Goal: Task Accomplishment & Management: Use online tool/utility

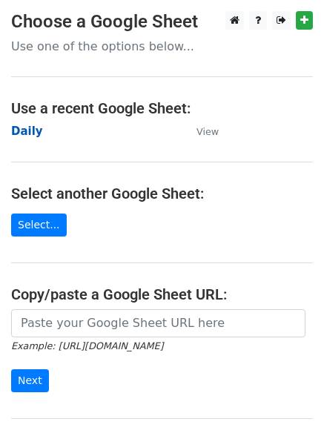
click at [25, 130] on strong "Daily" at bounding box center [27, 131] width 32 height 13
click at [24, 133] on strong "Daily" at bounding box center [27, 131] width 32 height 13
click at [27, 131] on strong "Daily" at bounding box center [27, 131] width 32 height 13
click at [27, 132] on strong "Daily" at bounding box center [27, 131] width 32 height 13
click at [30, 135] on strong "Daily" at bounding box center [27, 131] width 32 height 13
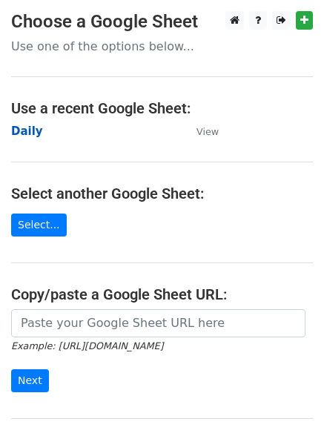
click at [29, 127] on strong "Daily" at bounding box center [27, 131] width 32 height 13
click at [33, 135] on strong "Daily" at bounding box center [27, 131] width 32 height 13
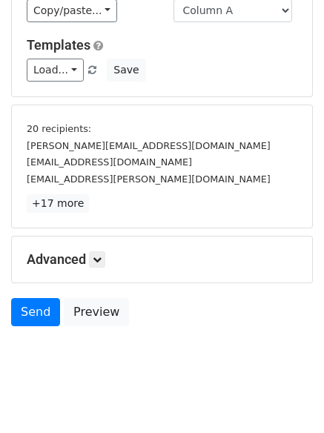
scroll to position [138, 0]
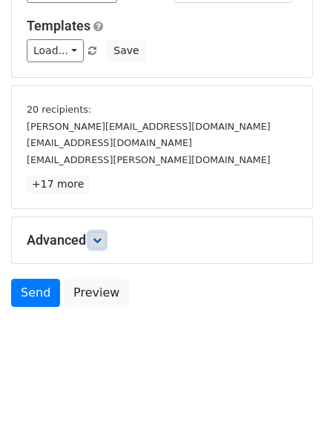
click at [98, 237] on icon at bounding box center [97, 240] width 9 height 9
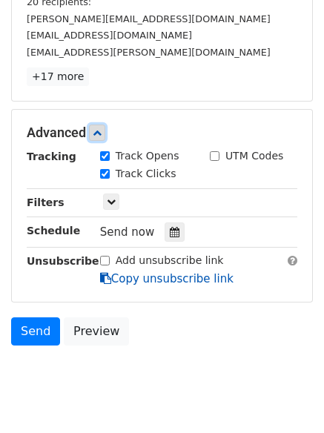
scroll to position [283, 0]
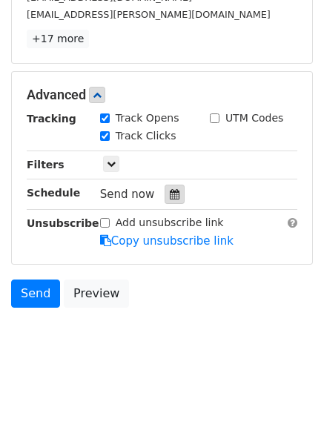
click at [165, 197] on div at bounding box center [175, 194] width 20 height 19
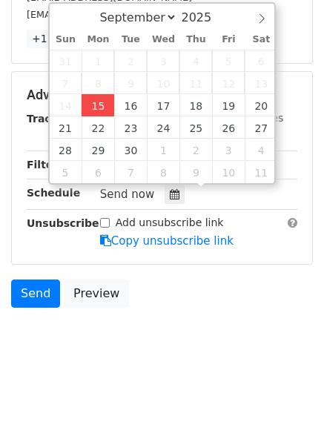
type input "2025-09-15 12:00"
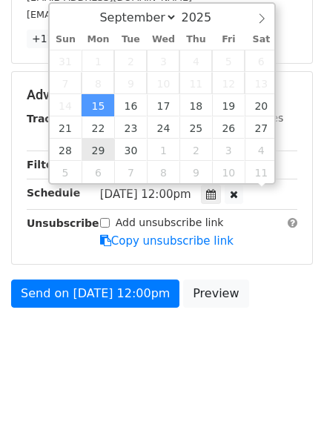
scroll to position [1, 0]
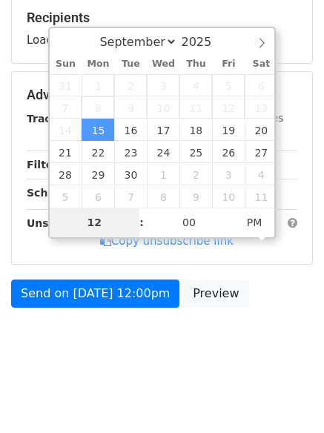
type input "4"
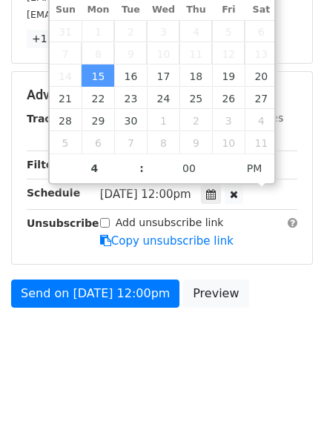
type input "2025-09-15 16:00"
click at [150, 380] on html "New Campaign Daily emails left: 50 Google Sheet: Daily Variables Copy/paste... …" at bounding box center [162, 75] width 324 height 717
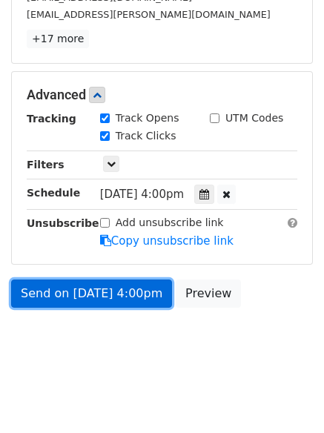
click at [90, 283] on link "Send on Sep 15 at 4:00pm" at bounding box center [91, 293] width 161 height 28
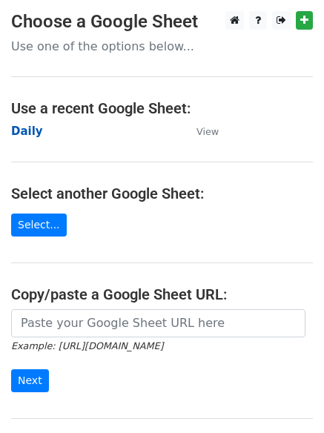
click at [21, 128] on strong "Daily" at bounding box center [27, 131] width 32 height 13
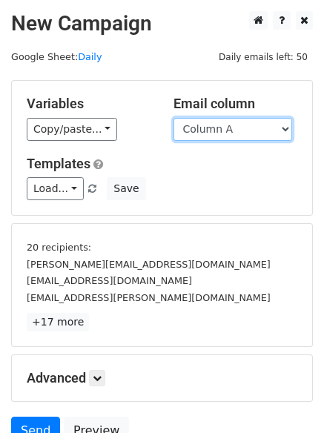
click at [216, 132] on select "Column A Column B Column C Column D Column E Column F" at bounding box center [232, 129] width 119 height 23
click at [219, 133] on select "Column A Column B Column C Column D Column E Column F" at bounding box center [232, 129] width 119 height 23
select select "Column B"
click at [173, 118] on select "Column A Column B Column C Column D Column E Column F" at bounding box center [232, 129] width 119 height 23
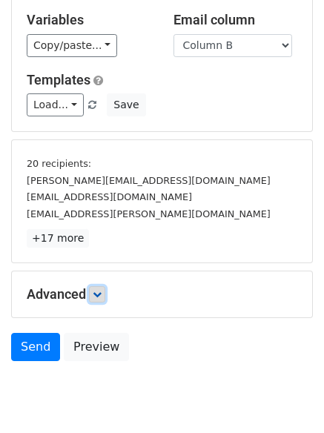
click at [98, 290] on icon at bounding box center [97, 294] width 9 height 9
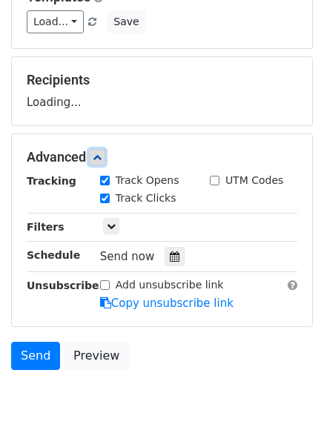
scroll to position [228, 0]
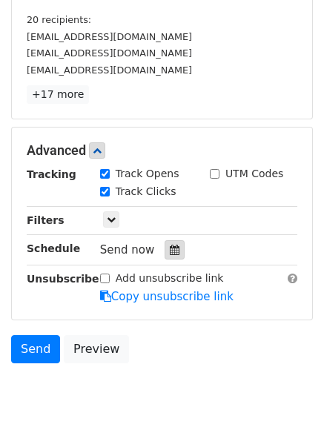
click at [169, 244] on div at bounding box center [175, 249] width 20 height 19
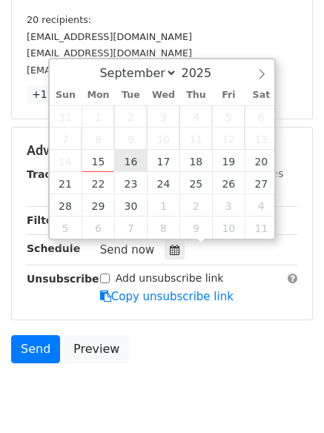
type input "2025-09-16 12:00"
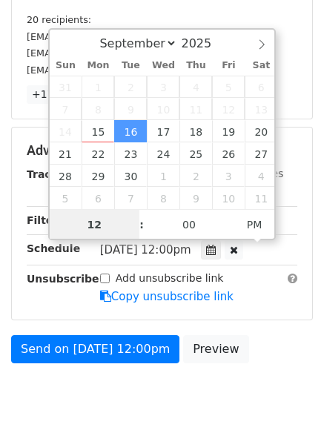
scroll to position [1, 0]
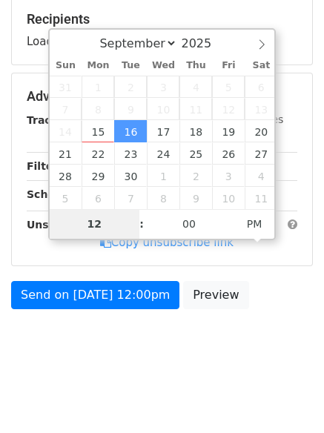
type input "5"
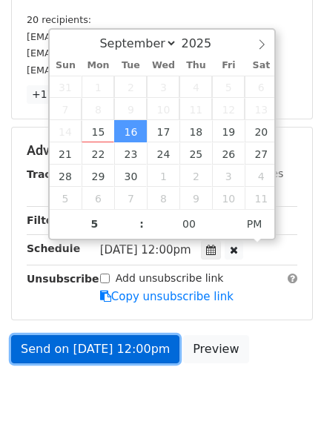
type input "2025-09-16 17:00"
click at [126, 358] on link "Send on Sep 16 at 12:00pm" at bounding box center [95, 349] width 168 height 28
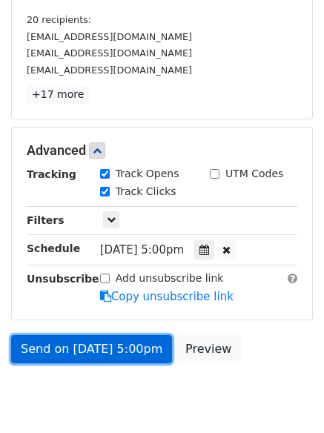
click at [117, 339] on link "Send on Sep 16 at 5:00pm" at bounding box center [91, 349] width 161 height 28
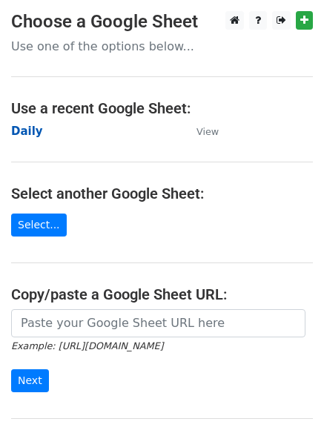
click at [30, 130] on strong "Daily" at bounding box center [27, 131] width 32 height 13
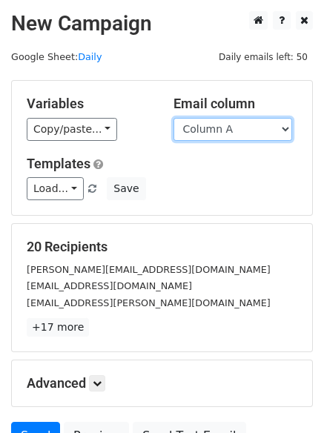
click at [216, 127] on select "Column A Column B Column C Column D Column E Column F" at bounding box center [232, 129] width 119 height 23
select select "Column C"
click at [173, 118] on select "Column A Column B Column C Column D Column E Column F" at bounding box center [232, 129] width 119 height 23
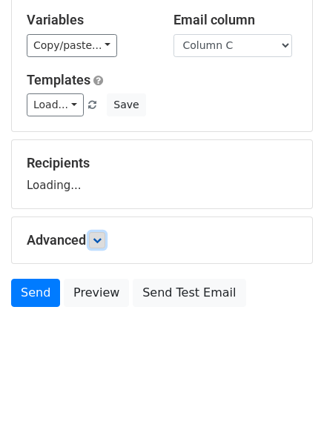
click at [99, 237] on icon at bounding box center [97, 240] width 9 height 9
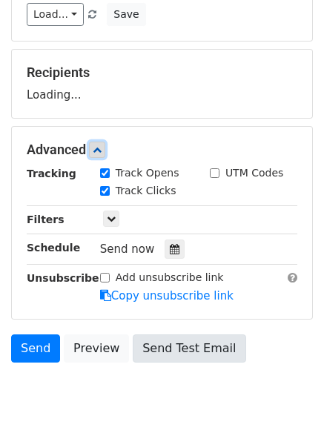
scroll to position [229, 0]
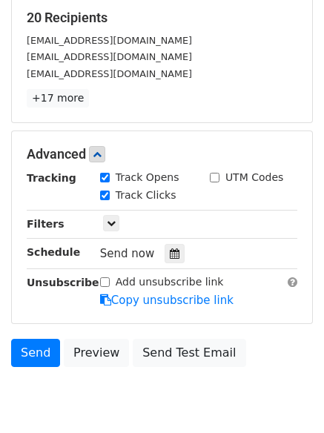
click at [165, 238] on hr at bounding box center [162, 238] width 271 height 1
click at [170, 251] on icon at bounding box center [175, 253] width 10 height 10
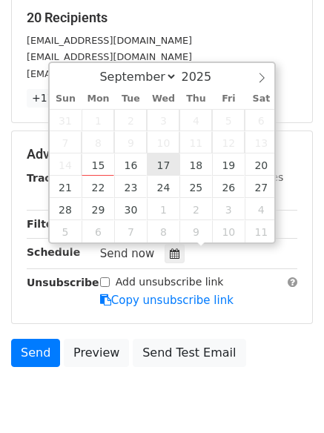
type input "2025-09-17 12:00"
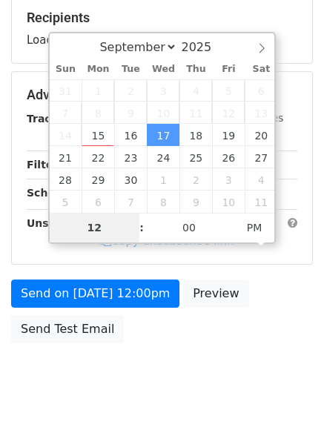
type input "6"
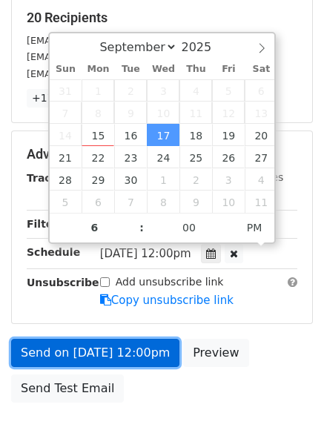
type input "2025-09-17 18:00"
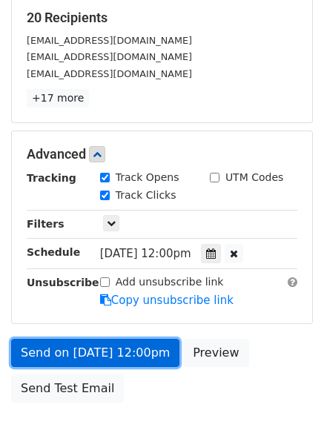
click at [105, 346] on link "Send on Sep 17 at 12:00pm" at bounding box center [95, 353] width 168 height 28
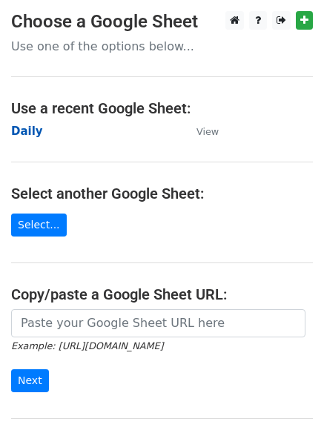
click at [27, 128] on strong "Daily" at bounding box center [27, 131] width 32 height 13
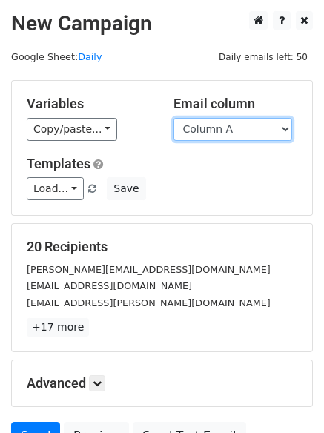
click at [268, 130] on select "Column A Column B Column C Column D Column E Column F" at bounding box center [232, 129] width 119 height 23
click at [173, 118] on select "Column A Column B Column C Column D Column E Column F" at bounding box center [232, 129] width 119 height 23
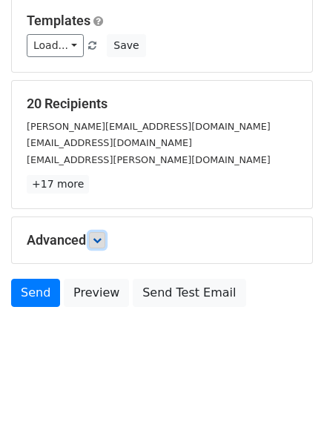
click at [96, 244] on icon at bounding box center [97, 240] width 9 height 9
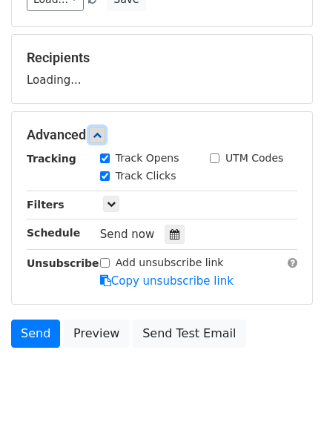
scroll to position [229, 0]
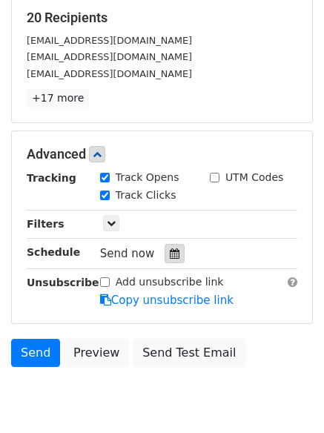
click at [170, 255] on icon at bounding box center [175, 253] width 10 height 10
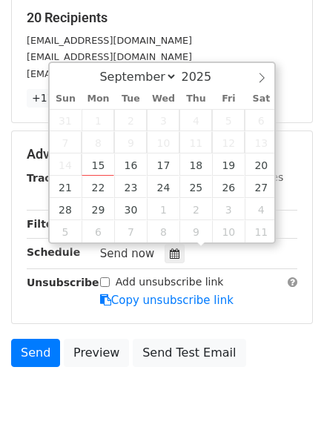
click at [236, 377] on body "New Campaign Daily emails left: 50 Google Sheet: Daily Variables Copy/paste... …" at bounding box center [162, 108] width 324 height 652
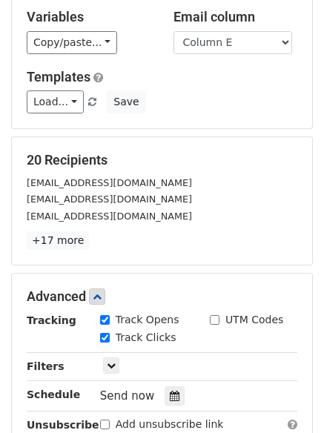
scroll to position [0, 0]
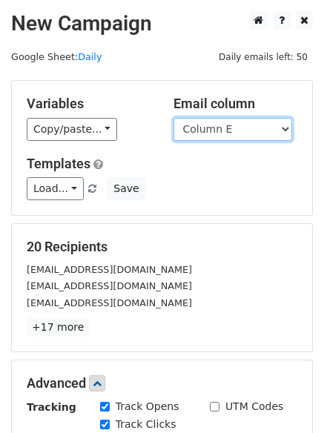
click at [224, 133] on select "Column A Column B Column C Column D Column E Column F" at bounding box center [232, 129] width 119 height 23
select select "Column D"
click at [173, 118] on select "Column A Column B Column C Column D Column E Column F" at bounding box center [232, 129] width 119 height 23
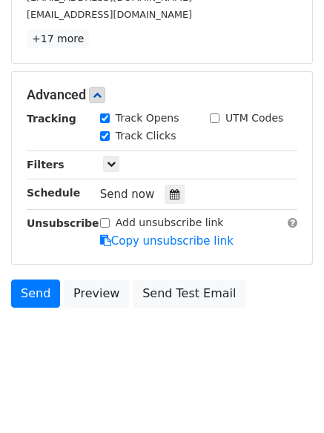
scroll to position [229, 0]
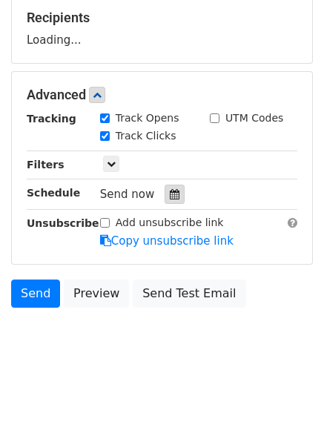
click at [165, 188] on div at bounding box center [175, 194] width 20 height 19
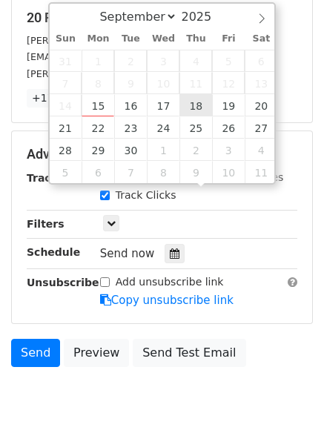
type input "2025-09-18 12:00"
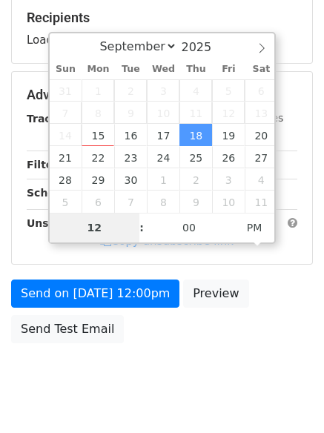
type input "7"
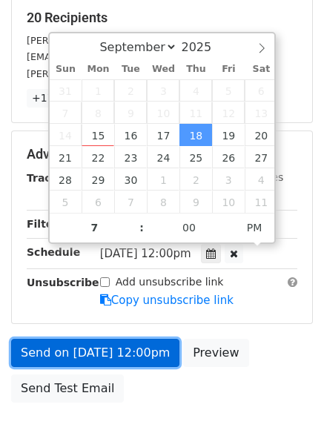
type input "2025-09-18 19:00"
click at [112, 353] on link "Send on Sep 18 at 12:00pm" at bounding box center [95, 353] width 168 height 28
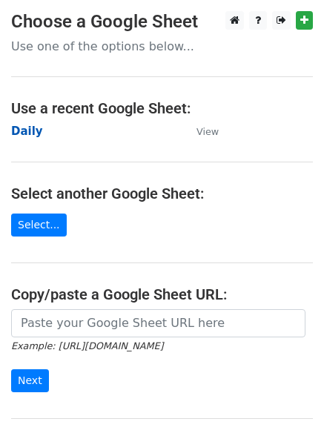
click at [31, 130] on strong "Daily" at bounding box center [27, 131] width 32 height 13
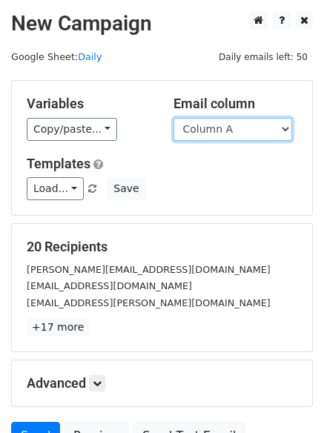
drag, startPoint x: 0, startPoint y: 0, endPoint x: 234, endPoint y: 132, distance: 268.9
click at [234, 132] on select "Column A Column B Column C Column D Column E Column F" at bounding box center [232, 129] width 119 height 23
select select "Column E"
click at [173, 118] on select "Column A Column B Column C Column D Column E Column F" at bounding box center [232, 129] width 119 height 23
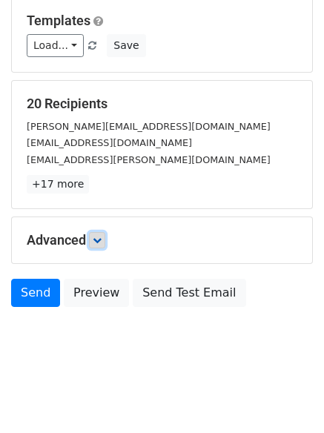
click at [100, 236] on icon at bounding box center [97, 240] width 9 height 9
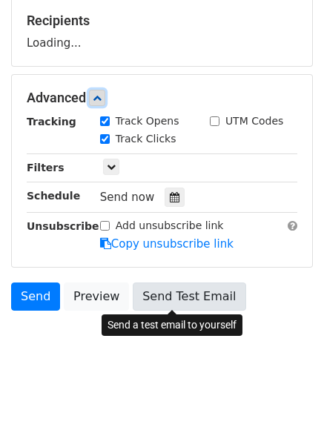
scroll to position [229, 0]
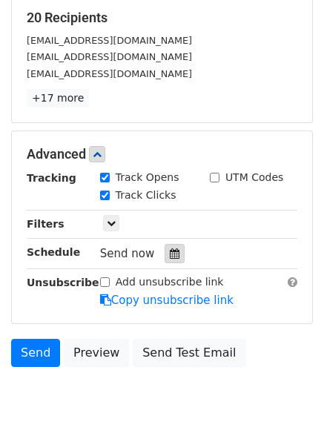
click at [168, 246] on div at bounding box center [175, 253] width 20 height 19
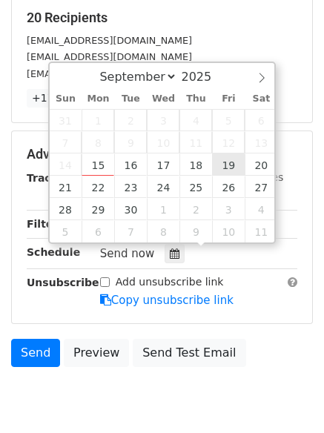
type input "2025-09-19 12:00"
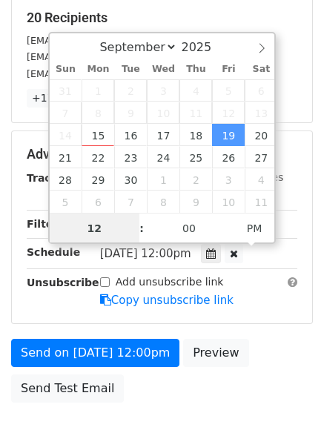
scroll to position [1, 0]
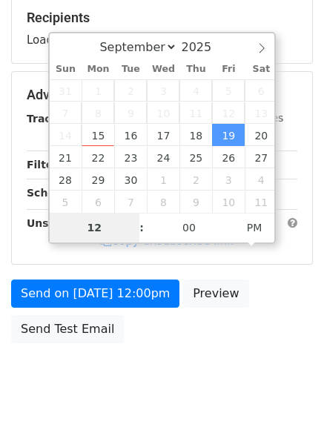
type input "8"
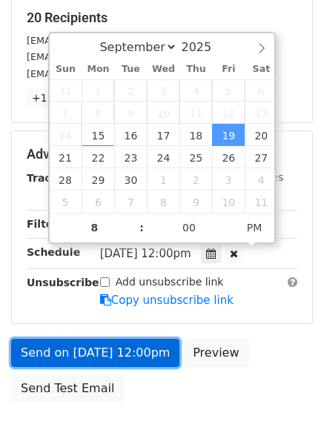
type input "2025-09-19 20:00"
click at [148, 354] on link "Send on Sep 19 at 12:00pm" at bounding box center [95, 353] width 168 height 28
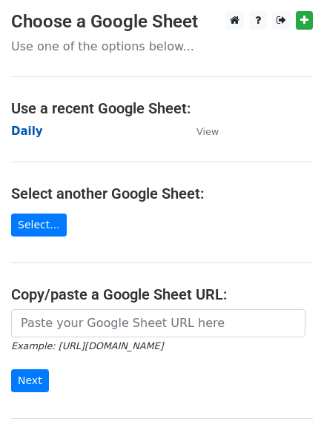
click at [25, 127] on strong "Daily" at bounding box center [27, 131] width 32 height 13
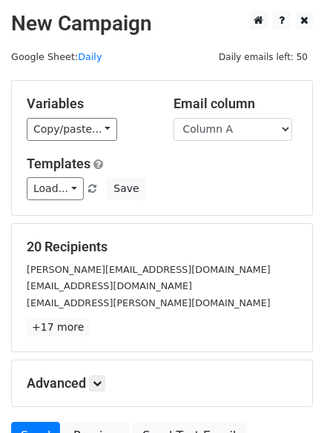
click at [240, 129] on select "Column A Column B Column C Column D Column E Column F" at bounding box center [232, 129] width 119 height 23
click at [241, 129] on select "Column A Column B Column C Column D Column E Column F" at bounding box center [232, 129] width 119 height 23
select select "Column F"
click at [173, 118] on select "Column A Column B Column C Column D Column E Column F" at bounding box center [232, 129] width 119 height 23
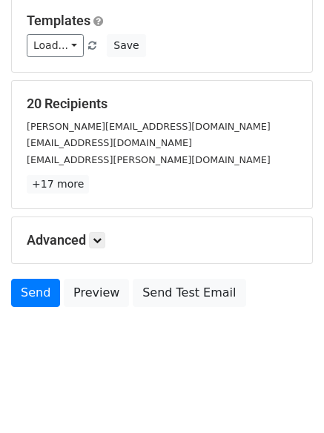
click at [87, 244] on h5 "Advanced" at bounding box center [162, 240] width 271 height 16
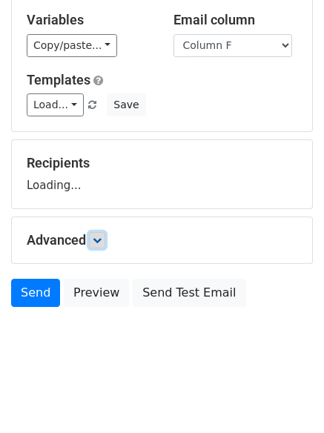
click at [93, 243] on link at bounding box center [97, 240] width 16 height 16
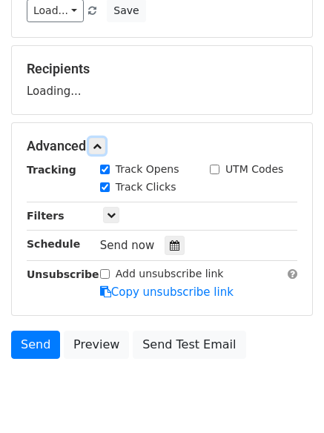
scroll to position [229, 0]
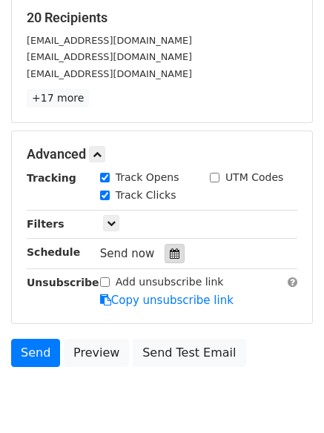
click at [171, 245] on div at bounding box center [175, 253] width 20 height 19
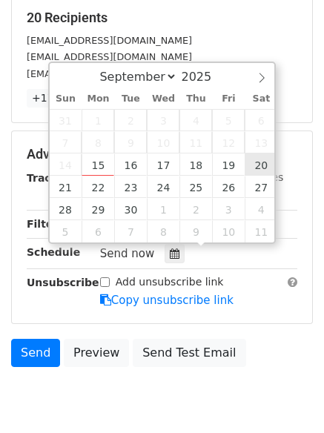
type input "[DATE] 12:00"
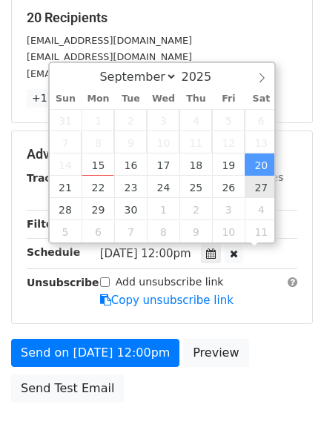
scroll to position [1, 0]
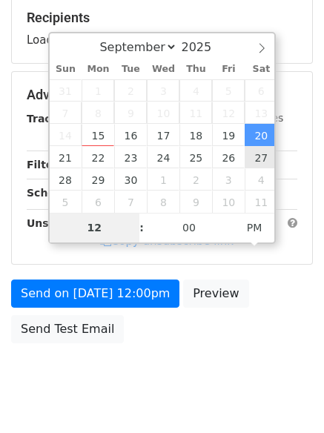
type input "9"
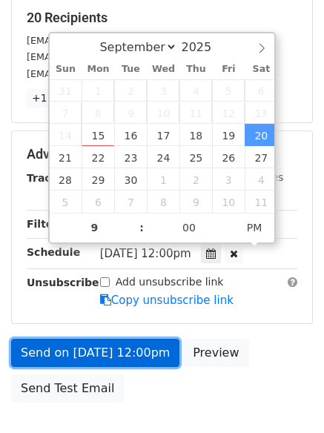
type input "[DATE] 21:00"
click at [97, 353] on link "Send on [DATE] 12:00pm" at bounding box center [95, 353] width 168 height 28
